Goal: Task Accomplishment & Management: Use online tool/utility

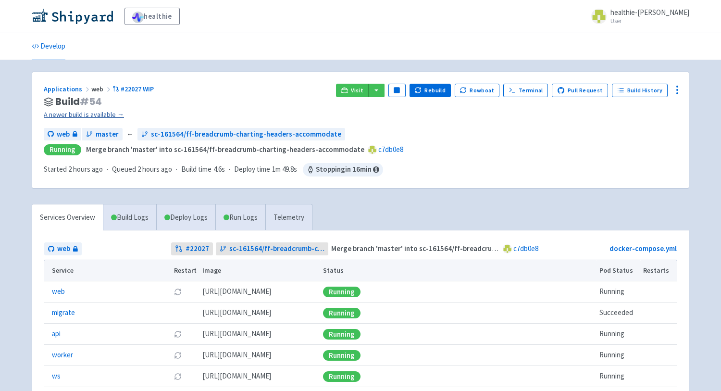
click at [92, 114] on link "A newer build is available →" at bounding box center [186, 114] width 284 height 11
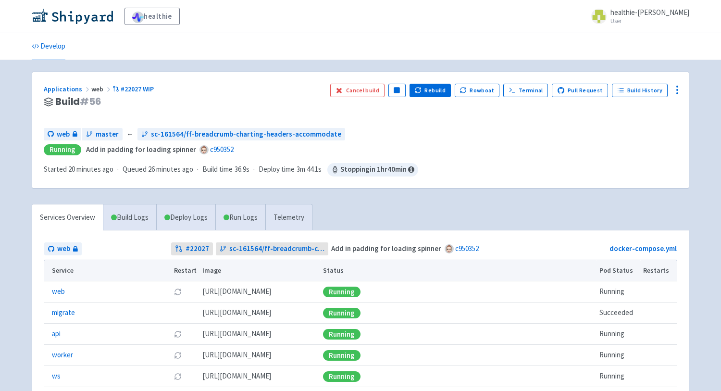
click at [503, 27] on div "healthie healthie-anisa User Profile Sign out" at bounding box center [360, 16] width 721 height 33
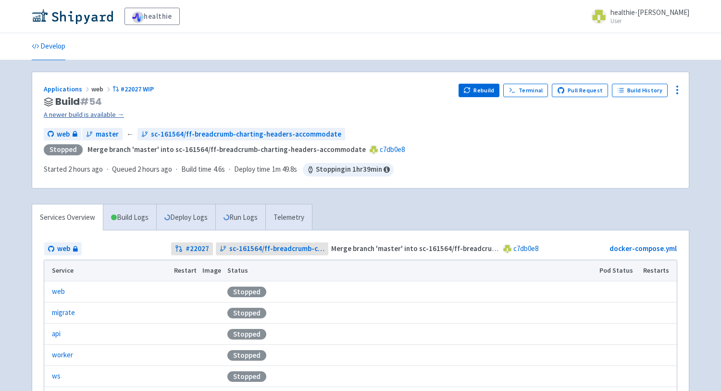
click at [117, 114] on link "A newer build is available →" at bounding box center [247, 114] width 407 height 11
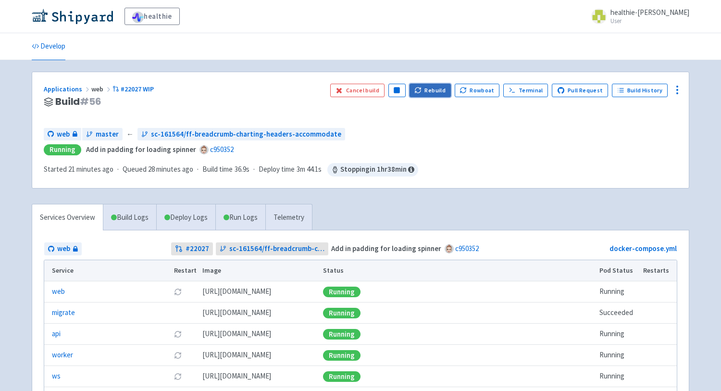
click at [432, 87] on button "Rebuild" at bounding box center [429, 90] width 41 height 13
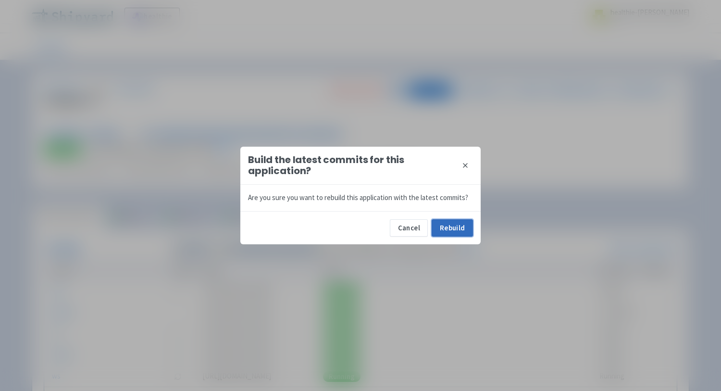
click at [456, 227] on button "Rebuild" at bounding box center [451, 227] width 41 height 17
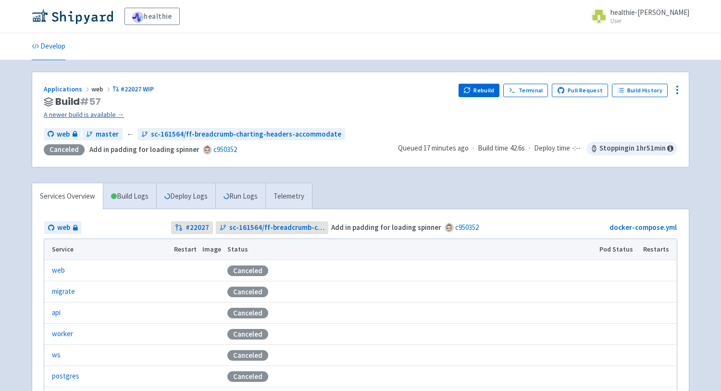
click at [86, 118] on link "A newer build is available →" at bounding box center [247, 114] width 407 height 11
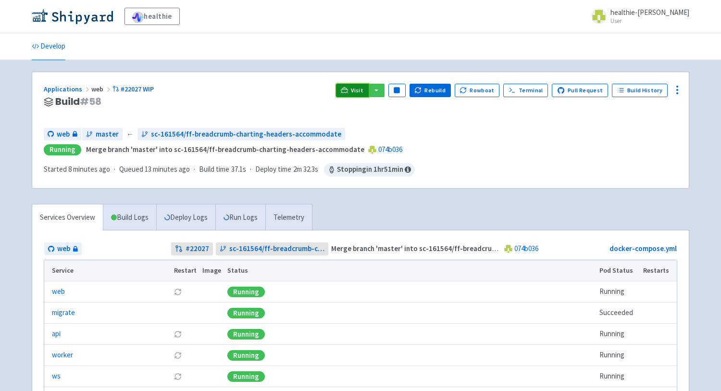
click at [348, 92] on icon at bounding box center [345, 92] width 8 height 1
